Goal: Transaction & Acquisition: Purchase product/service

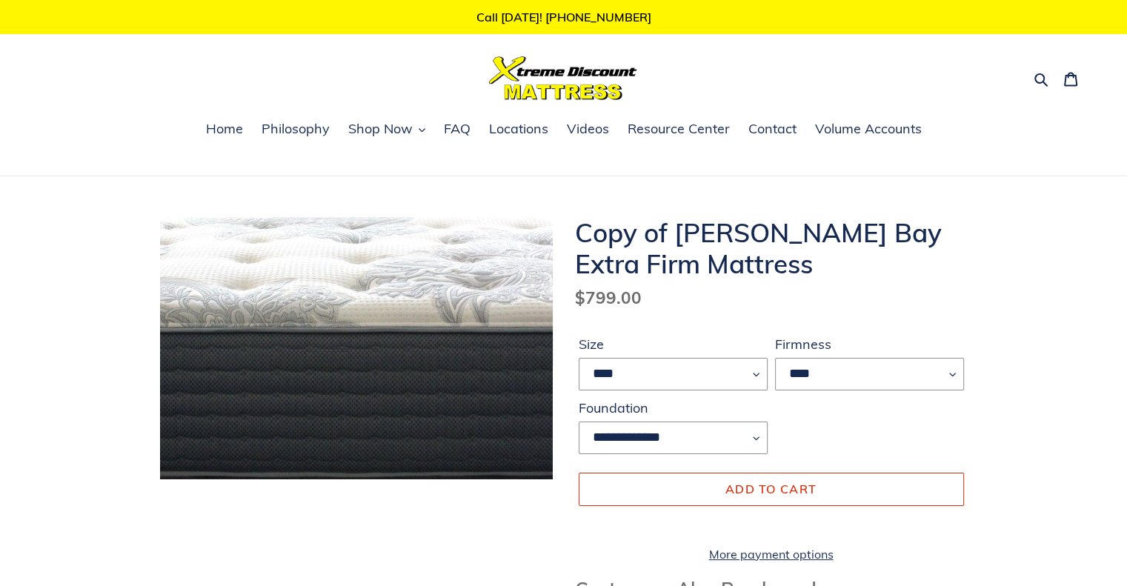
drag, startPoint x: 401, startPoint y: 319, endPoint x: 345, endPoint y: 282, distance: 67.8
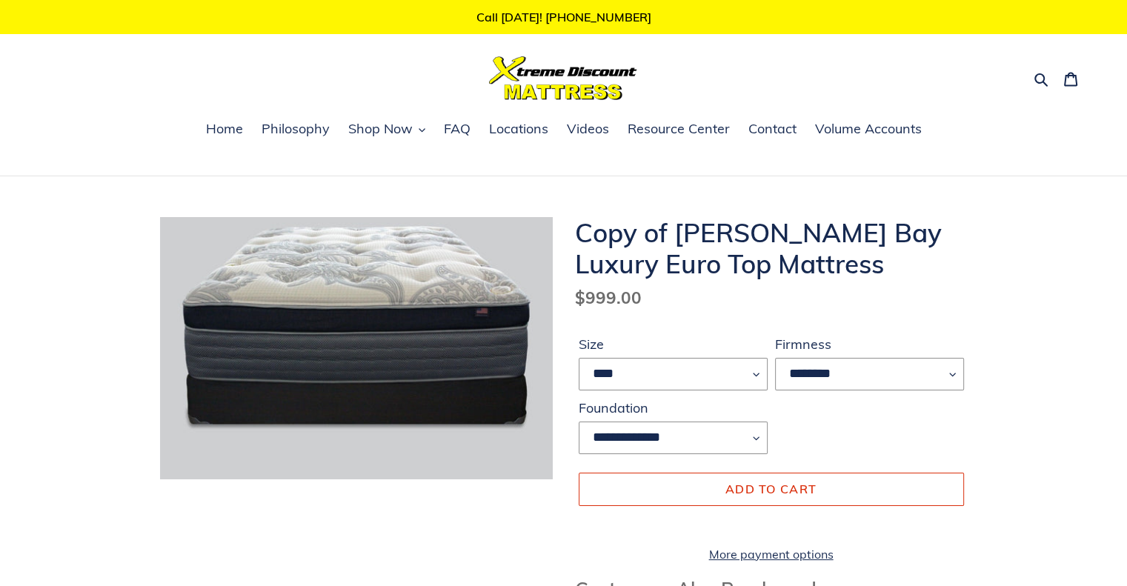
click at [279, 26] on p "Call [DATE]! [PHONE_NUMBER]" at bounding box center [563, 17] width 1127 height 34
